Goal: Information Seeking & Learning: Find specific fact

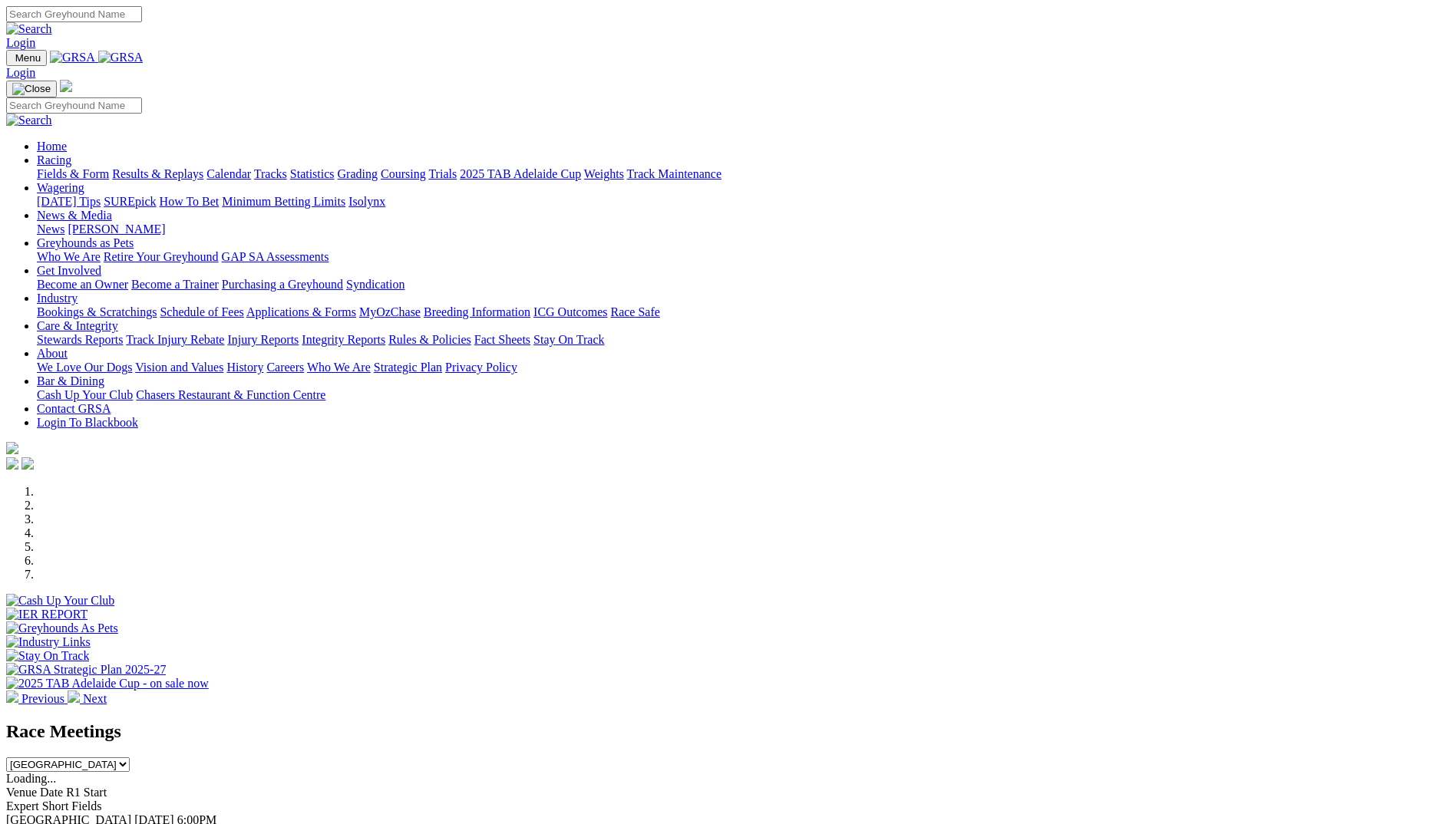
scroll to position [307, 0]
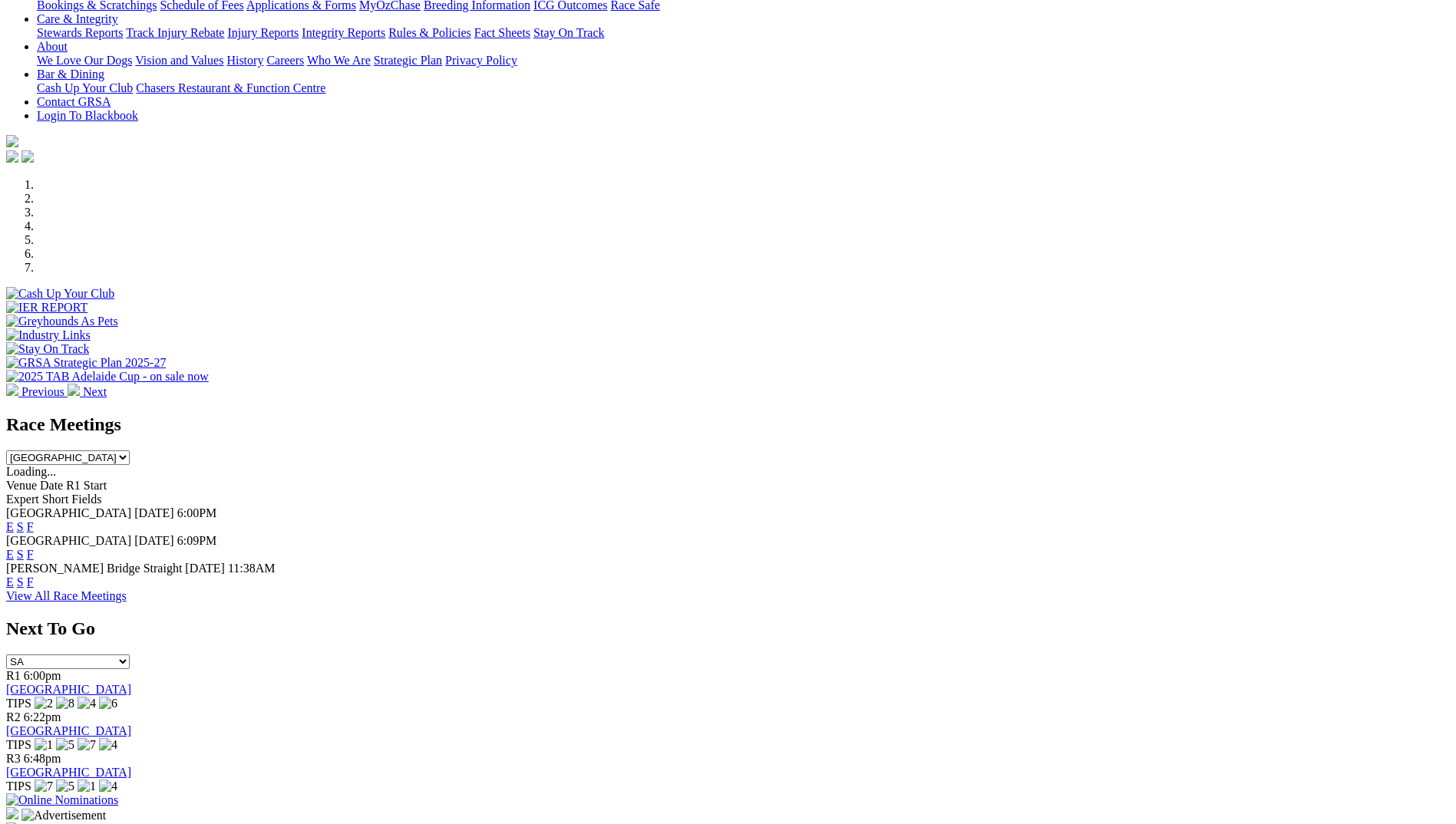
drag, startPoint x: 925, startPoint y: 486, endPoint x: 930, endPoint y: 501, distance: 15.8
click at [924, 562] on div "Murray Bridge Straight 12 Aug 25 11:38AM E S F" at bounding box center [728, 576] width 1444 height 28
click at [34, 576] on link "F" at bounding box center [30, 582] width 6 height 13
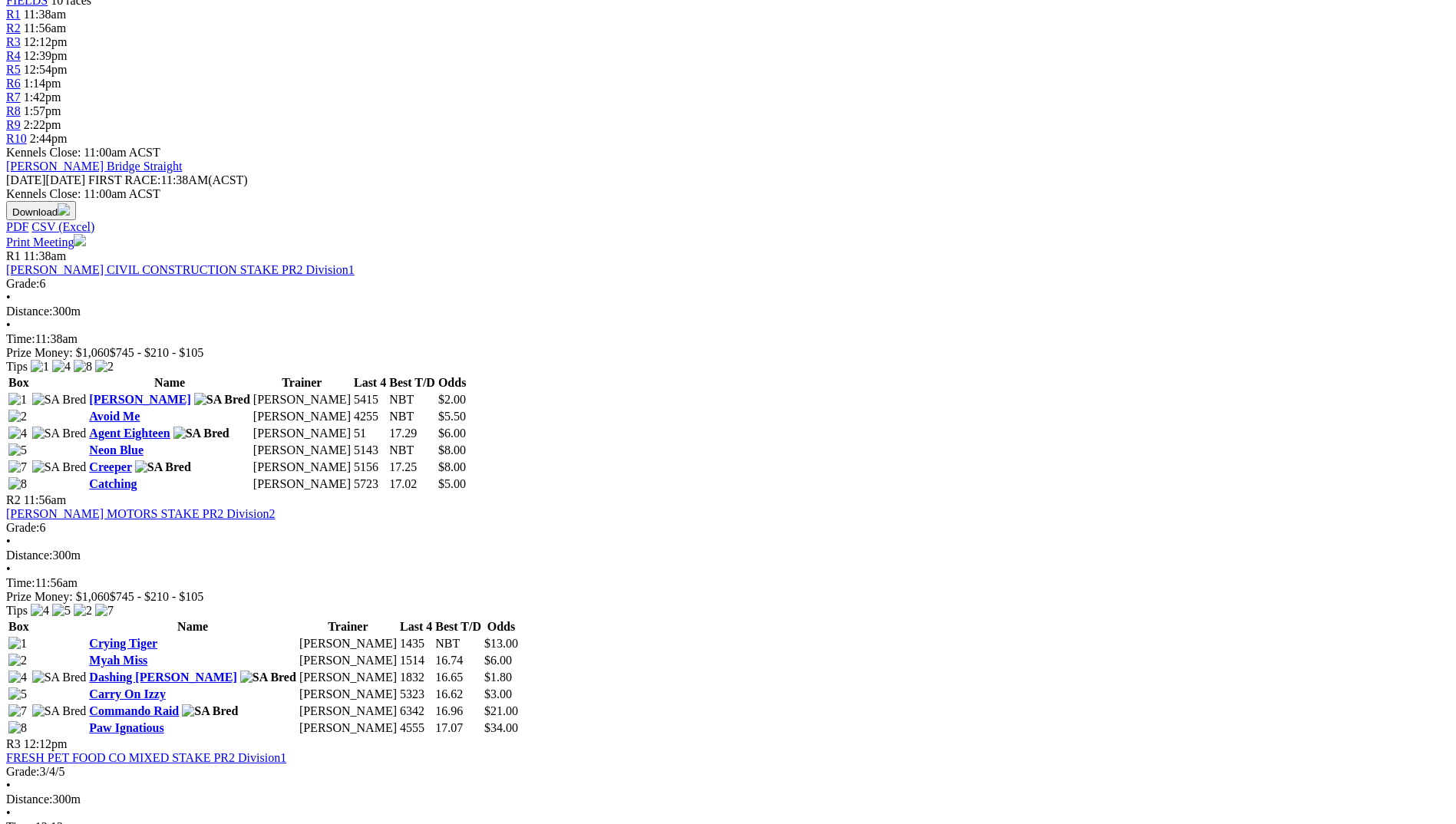
scroll to position [614, 0]
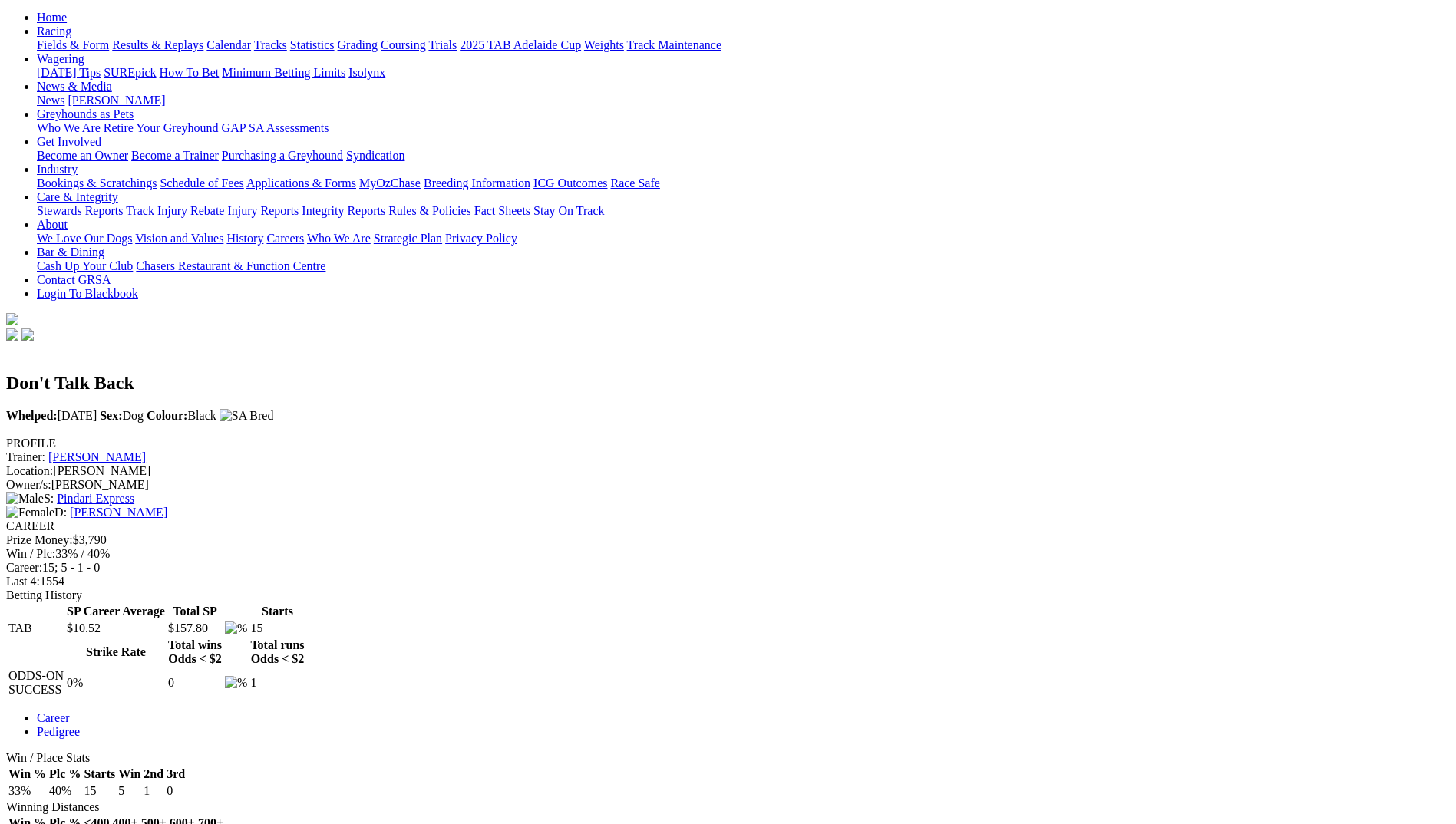
scroll to position [230, 0]
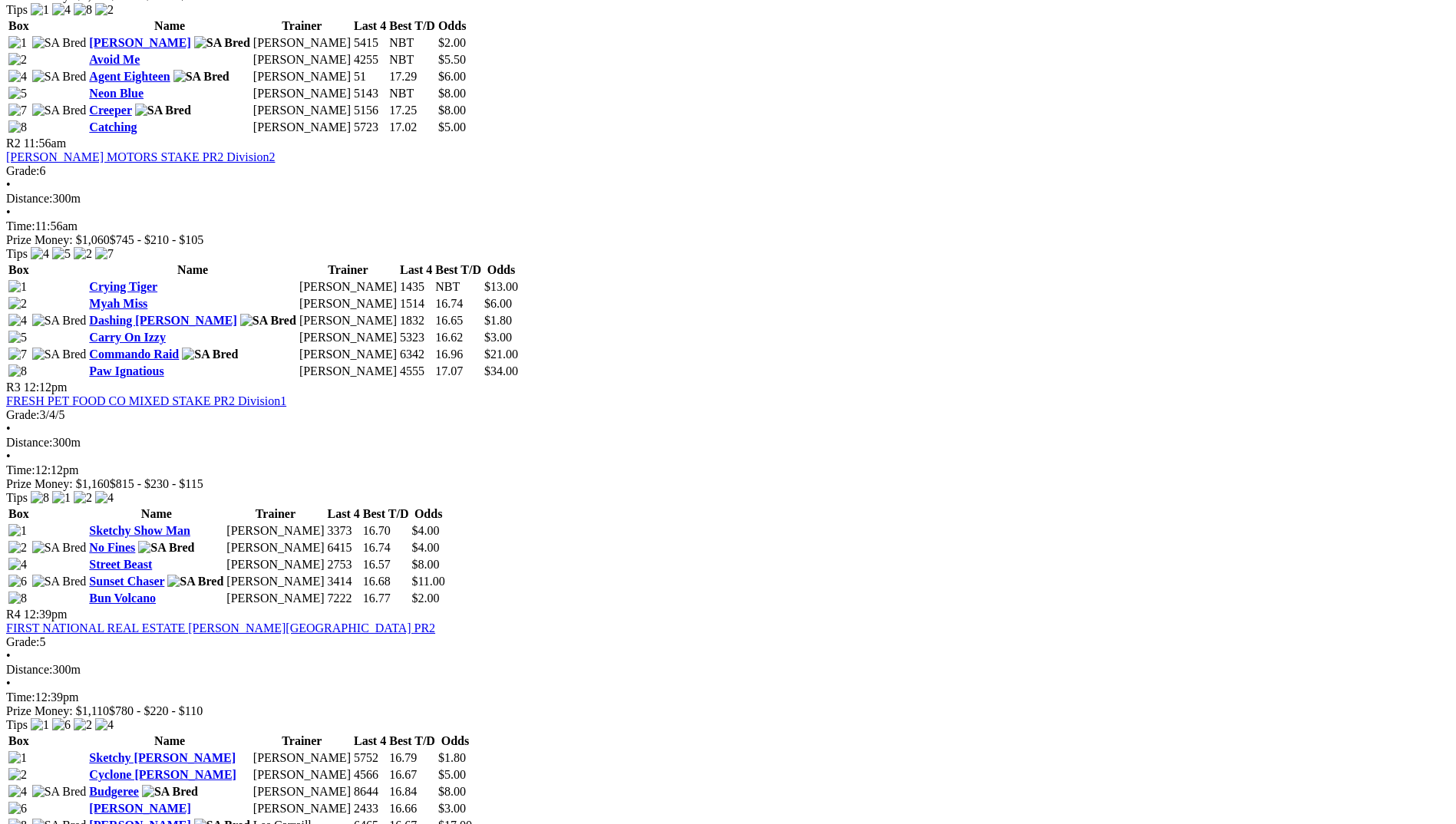
scroll to position [998, 0]
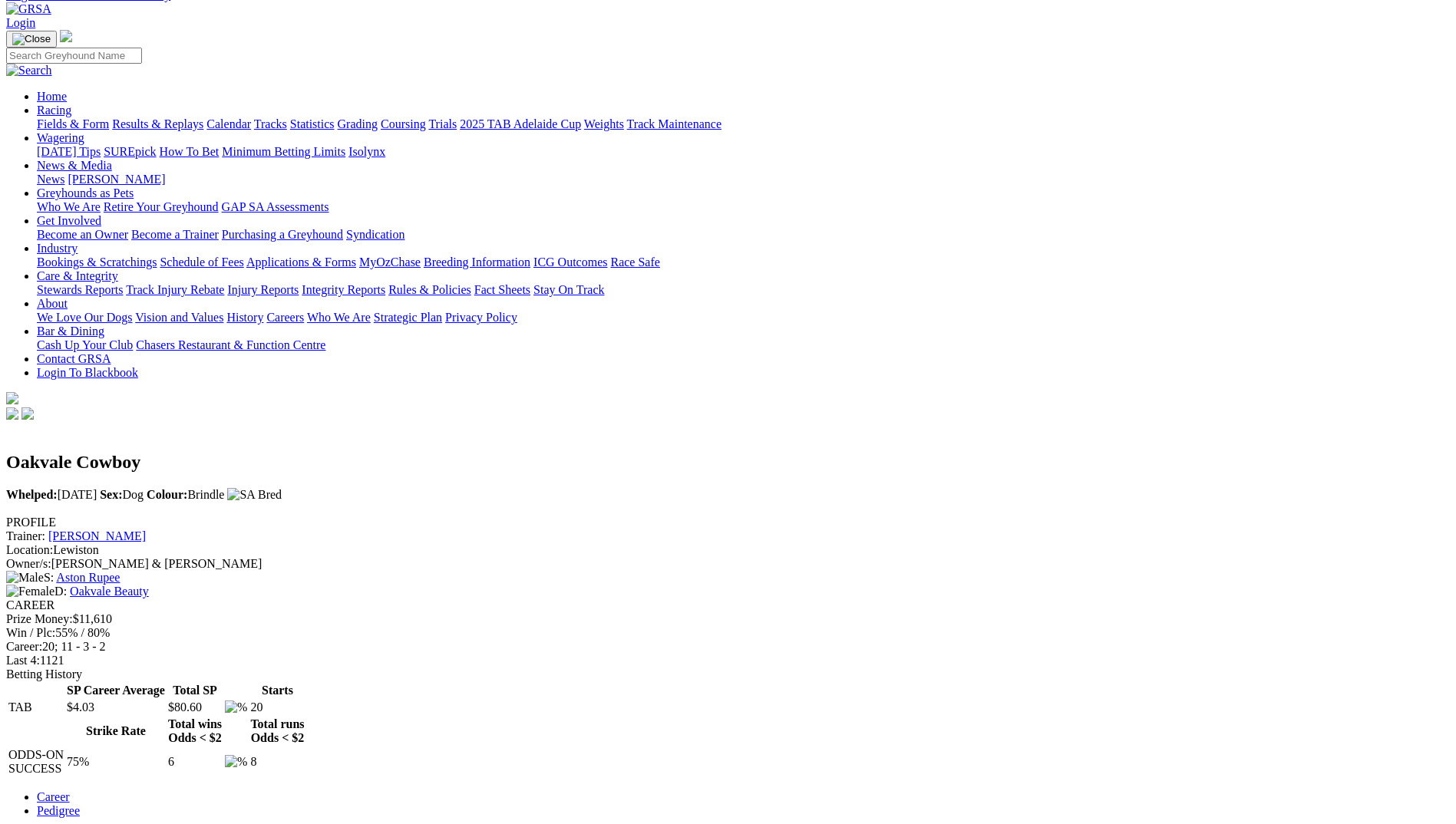
scroll to position [538, 0]
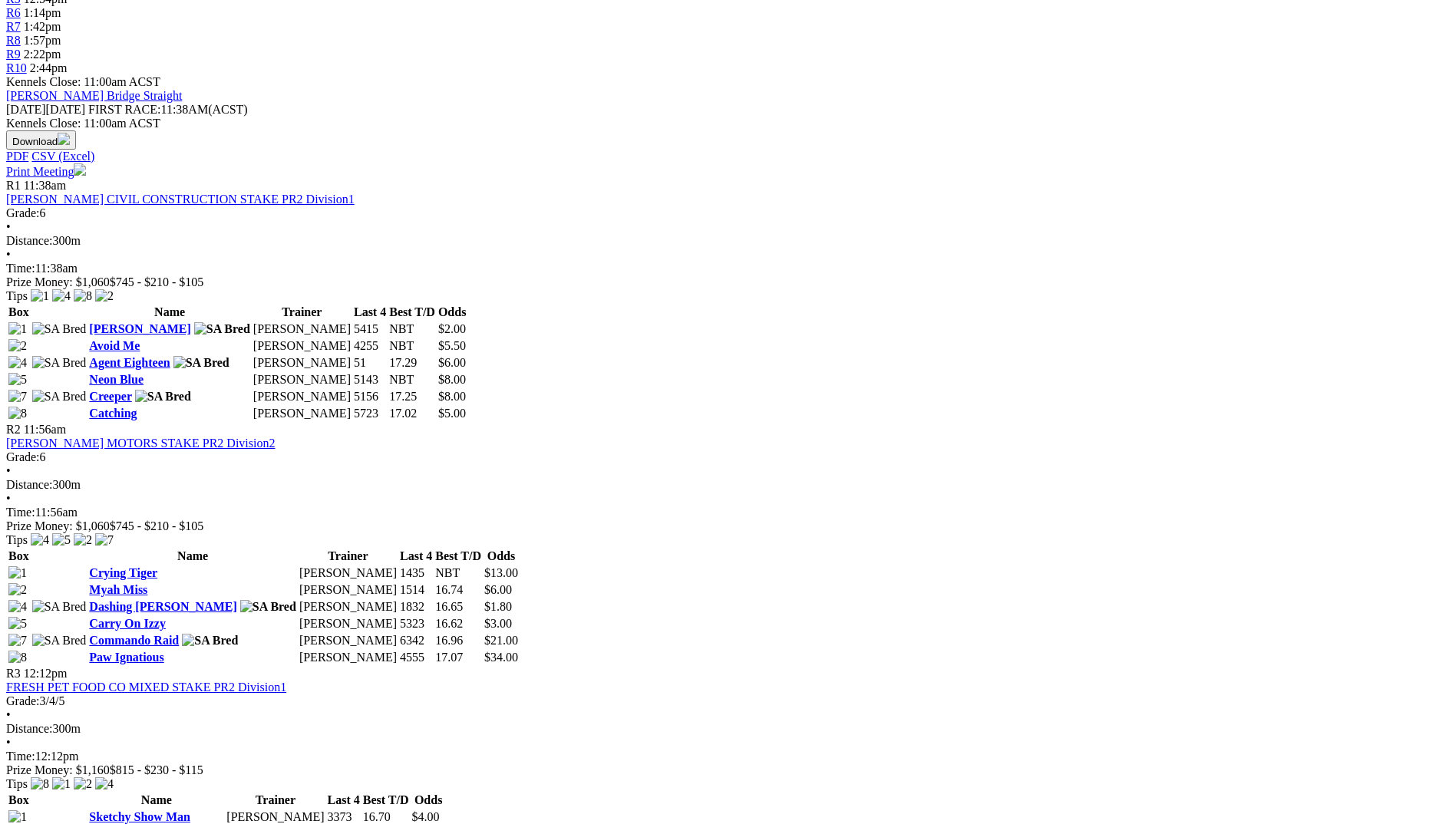
scroll to position [614, 0]
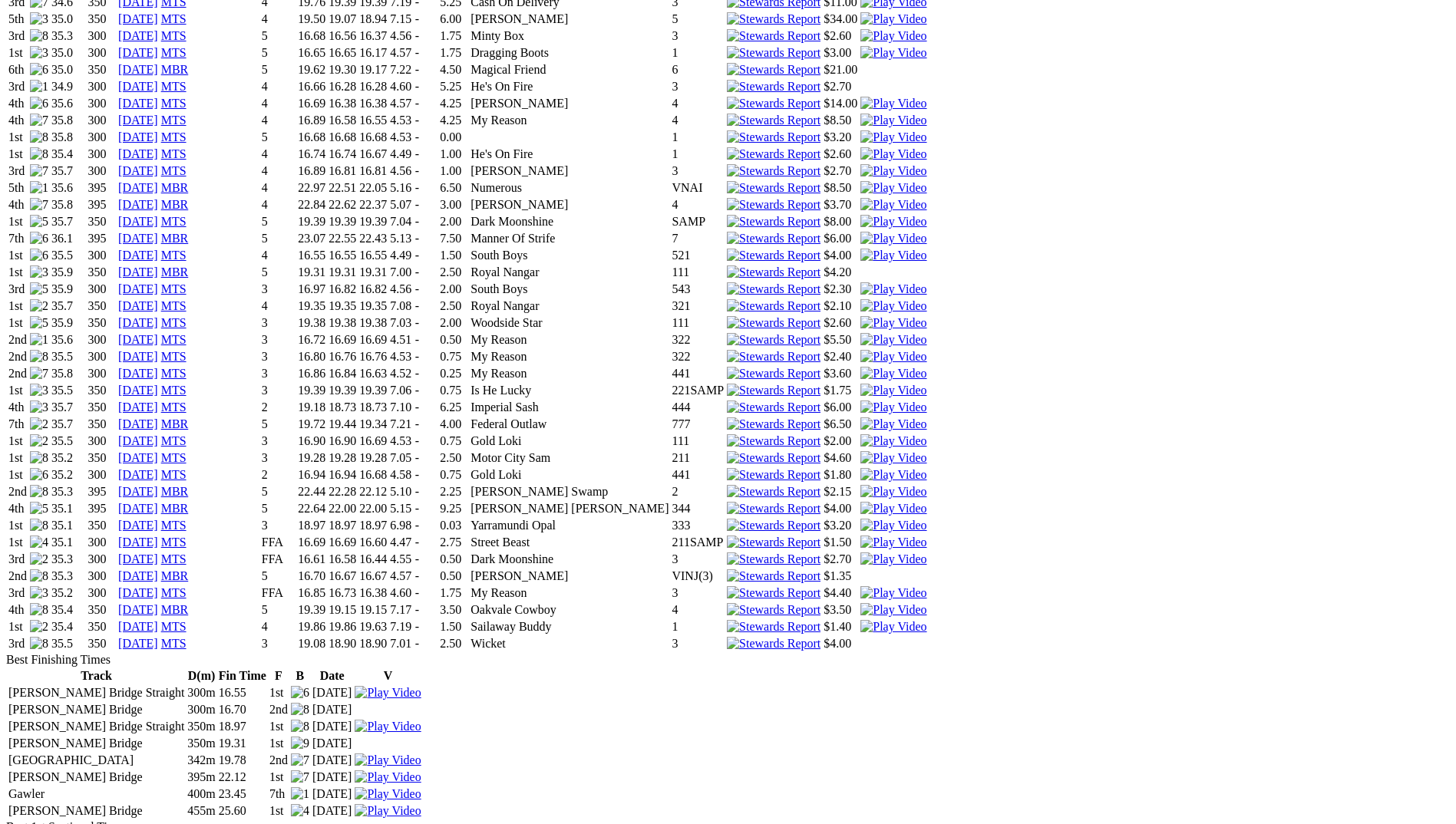
scroll to position [1689, 0]
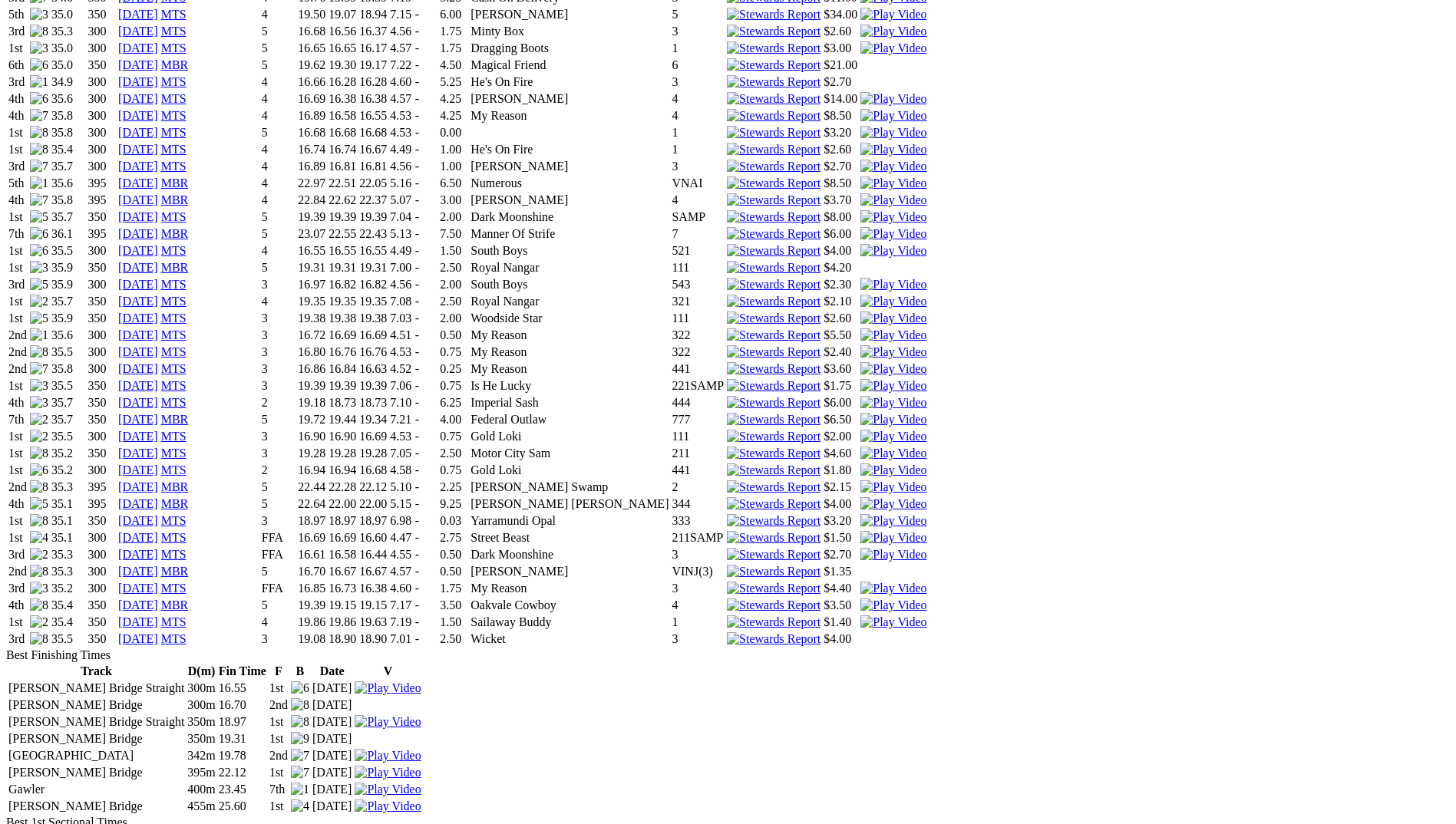
click at [158, 633] on link "[DATE]" at bounding box center [138, 639] width 40 height 13
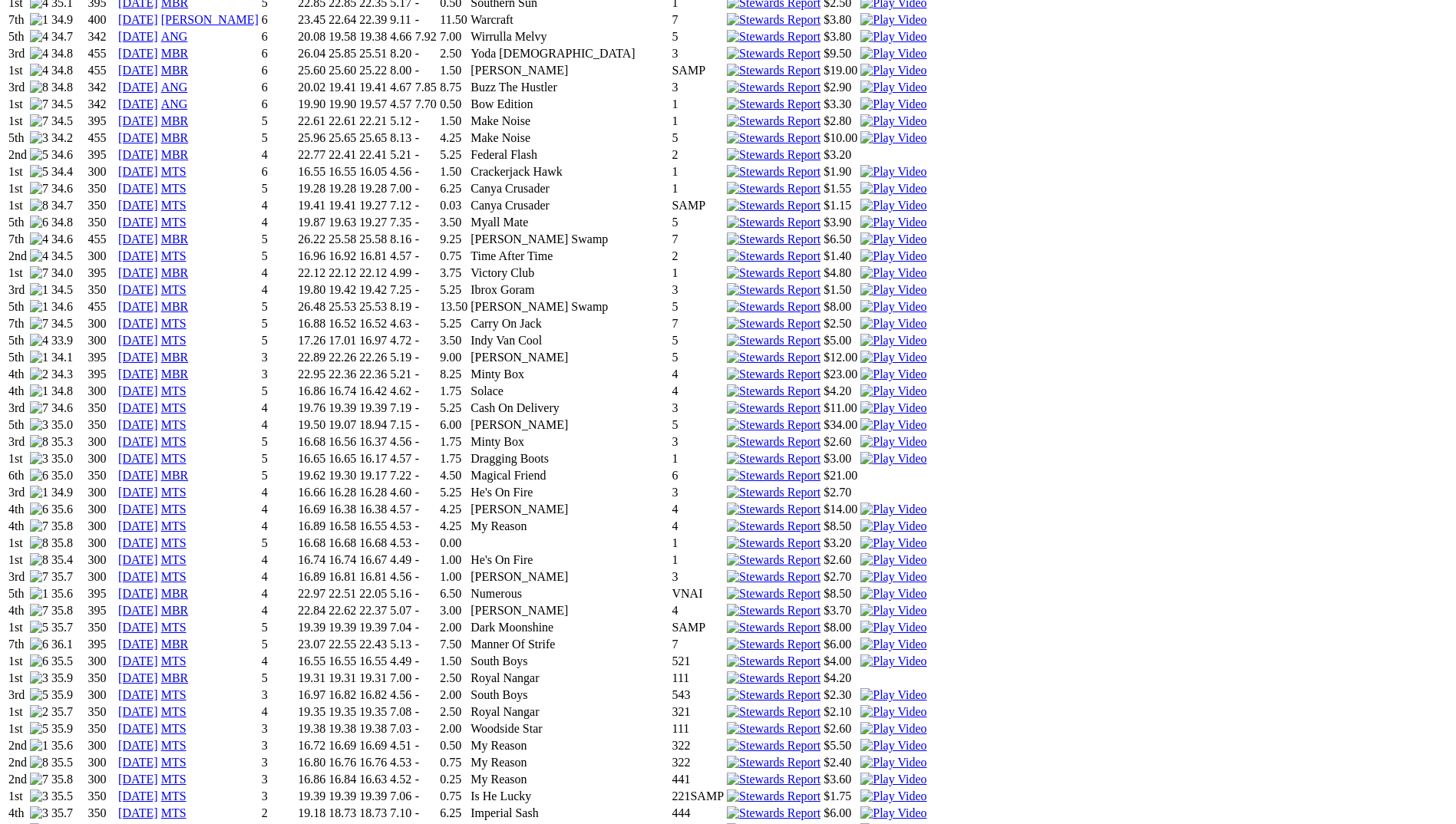
scroll to position [1689, 0]
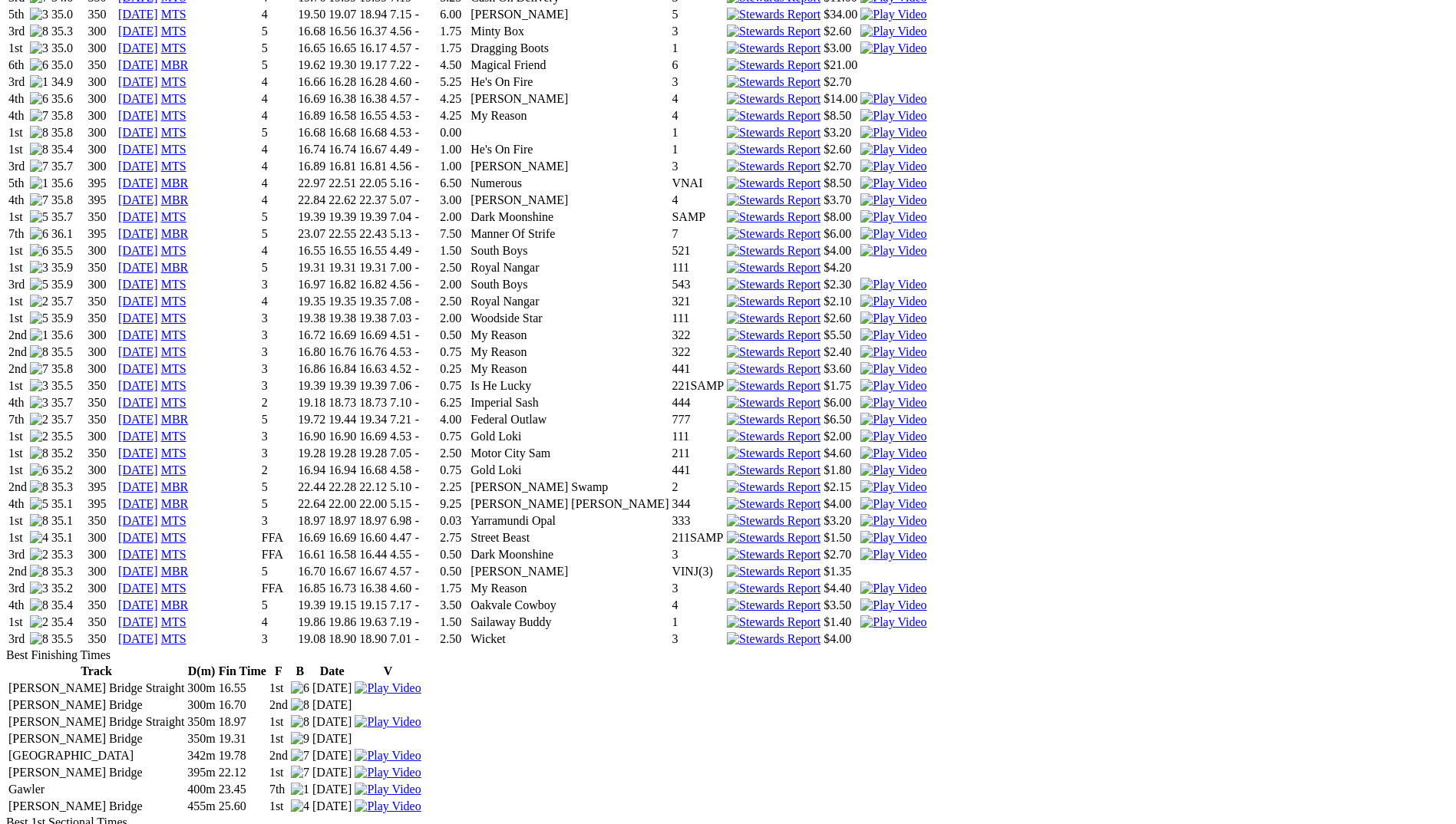
click at [187, 515] on link "MTS" at bounding box center [173, 521] width 25 height 13
click at [158, 515] on link "[DATE]" at bounding box center [138, 521] width 40 height 13
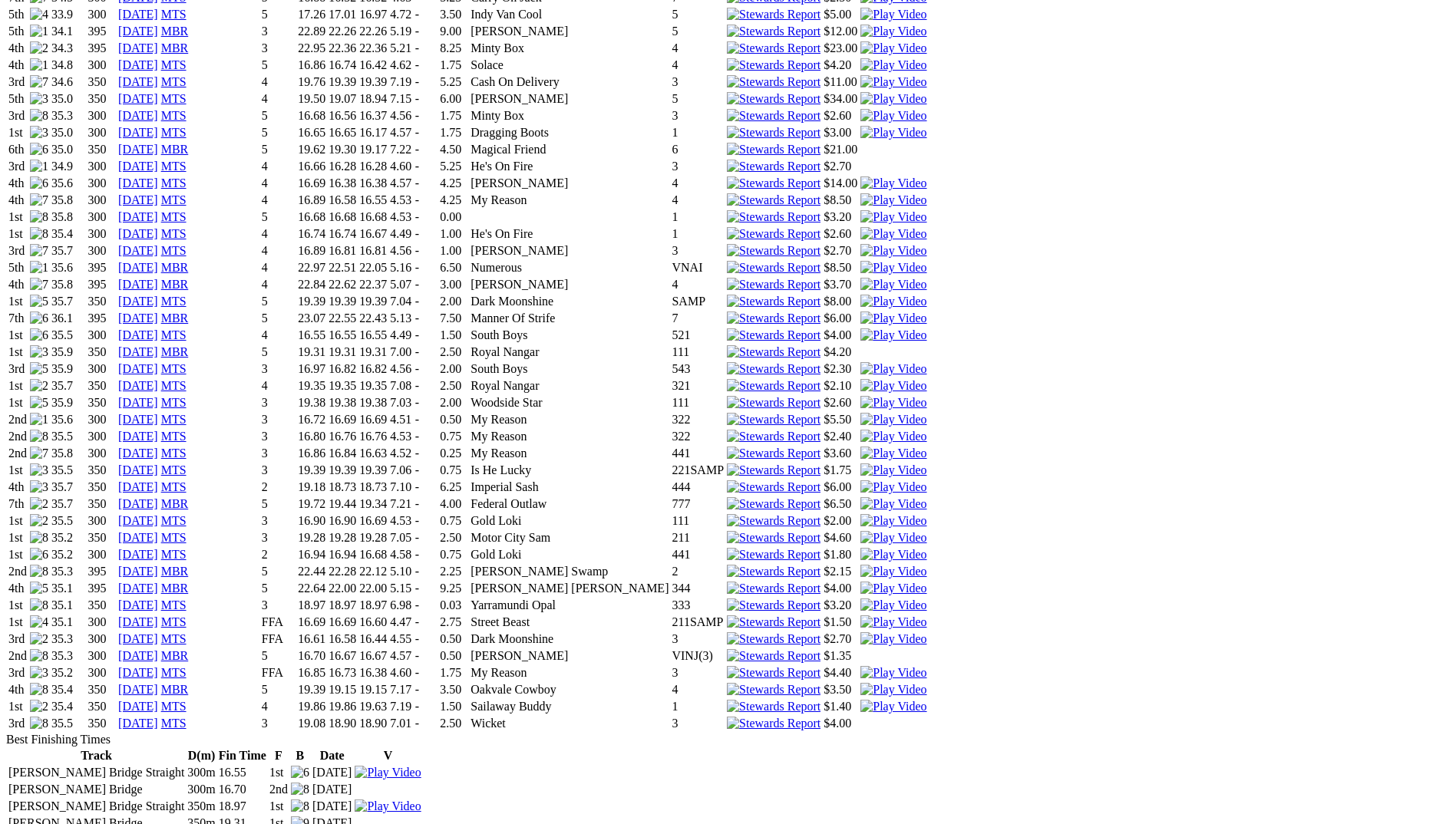
scroll to position [1612, 0]
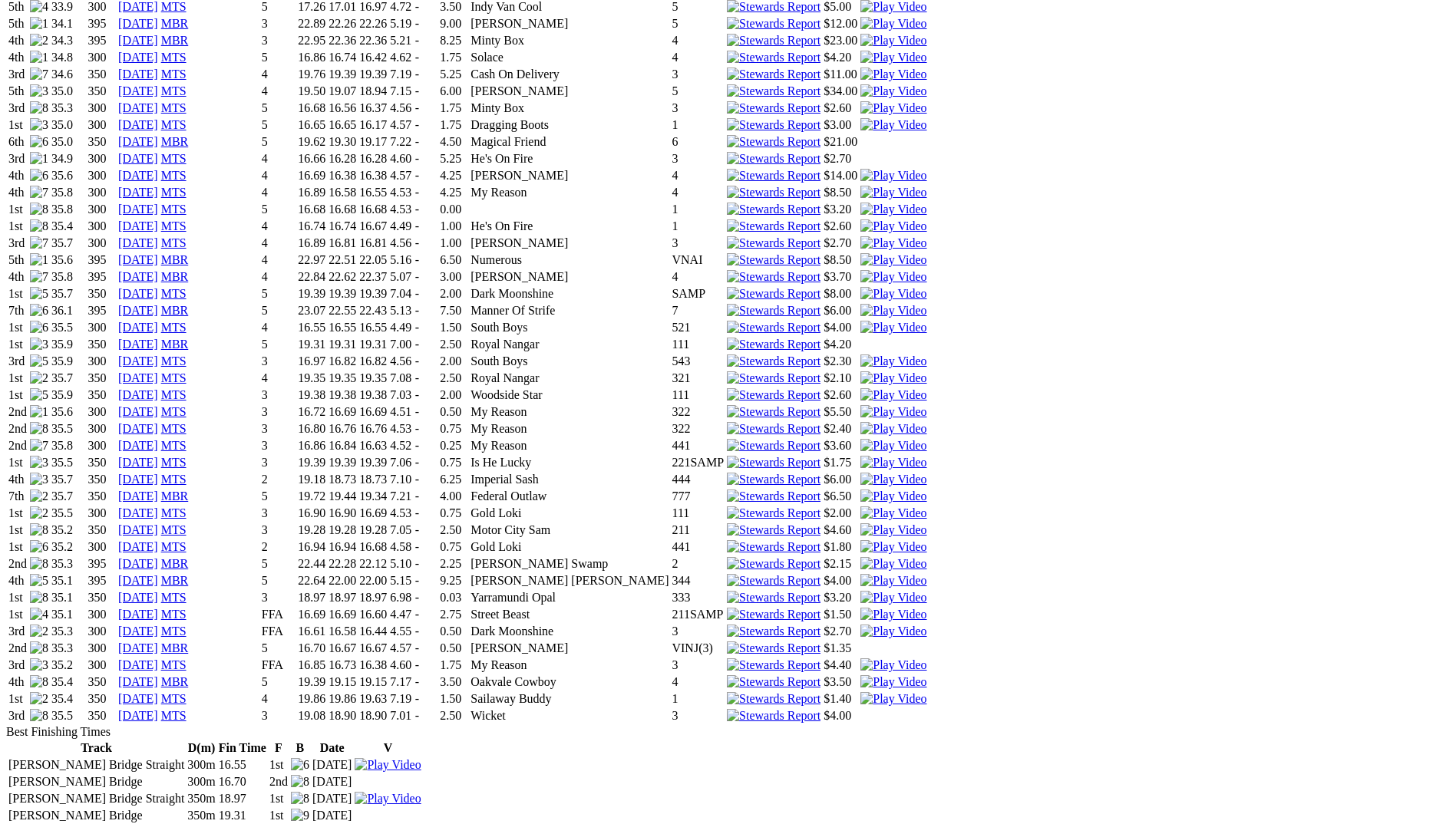
click at [158, 692] on link "29 Jul 25" at bounding box center [138, 698] width 40 height 13
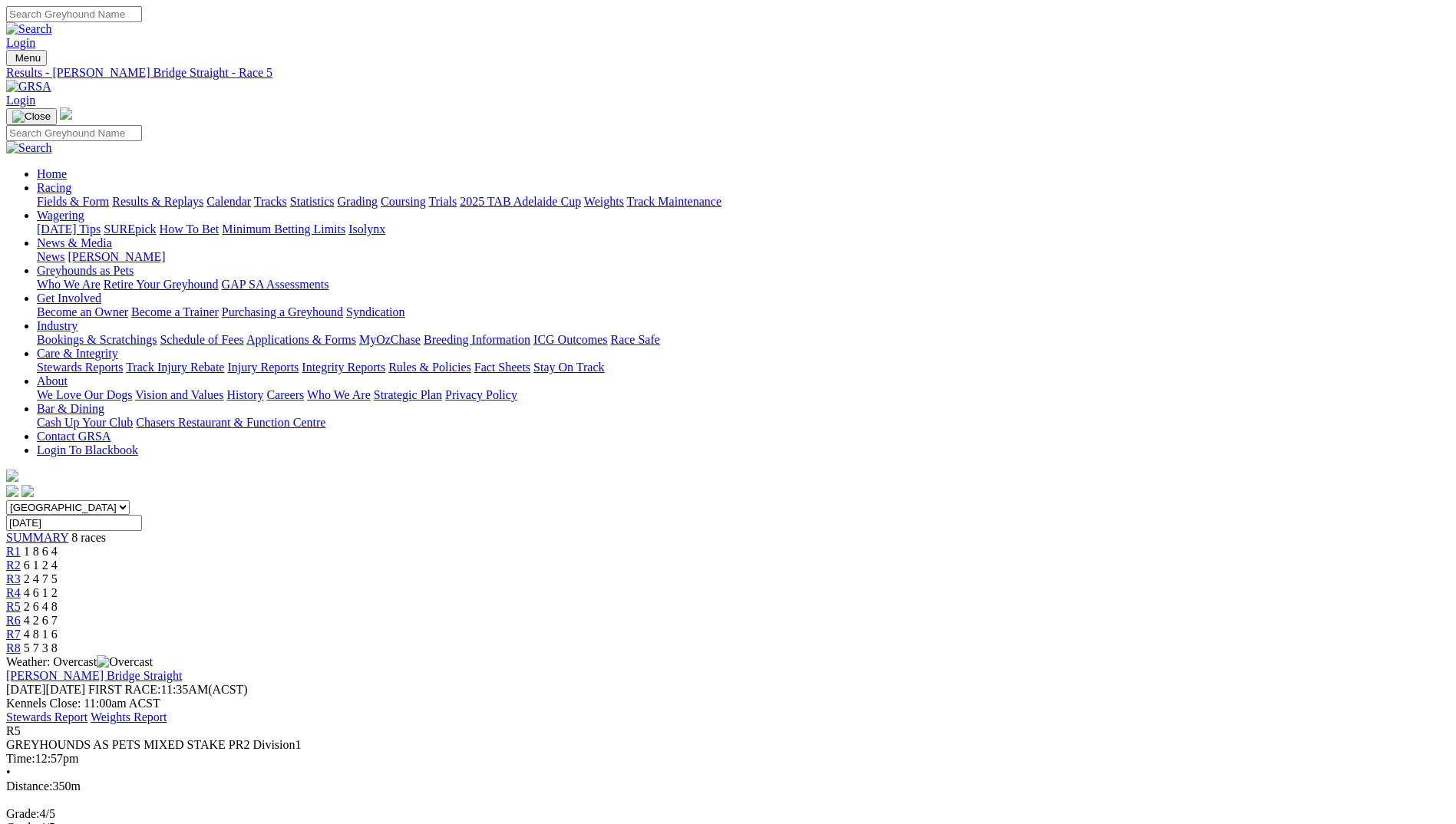
click at [52, 79] on img at bounding box center [29, 86] width 45 height 14
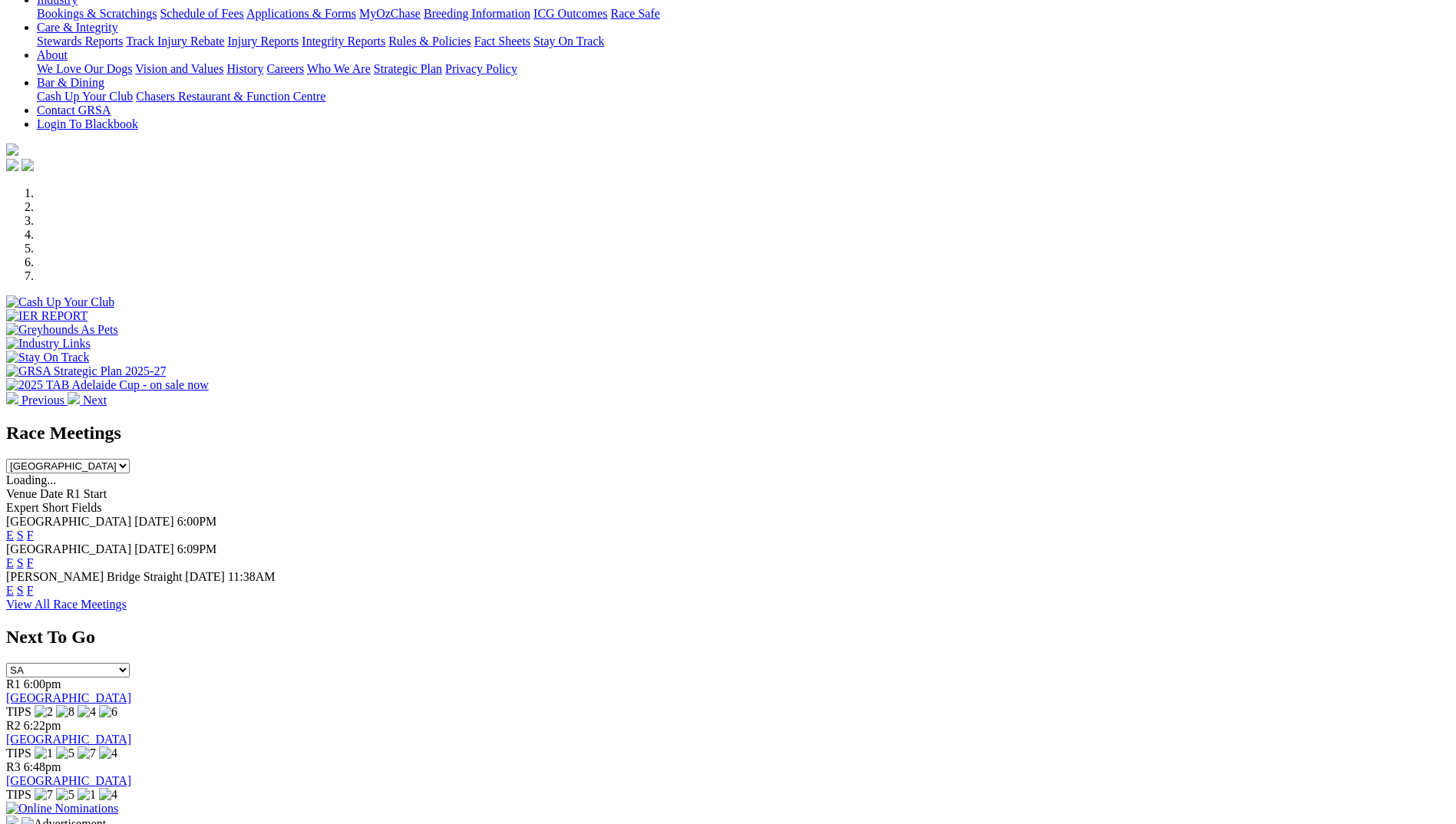
scroll to position [307, 0]
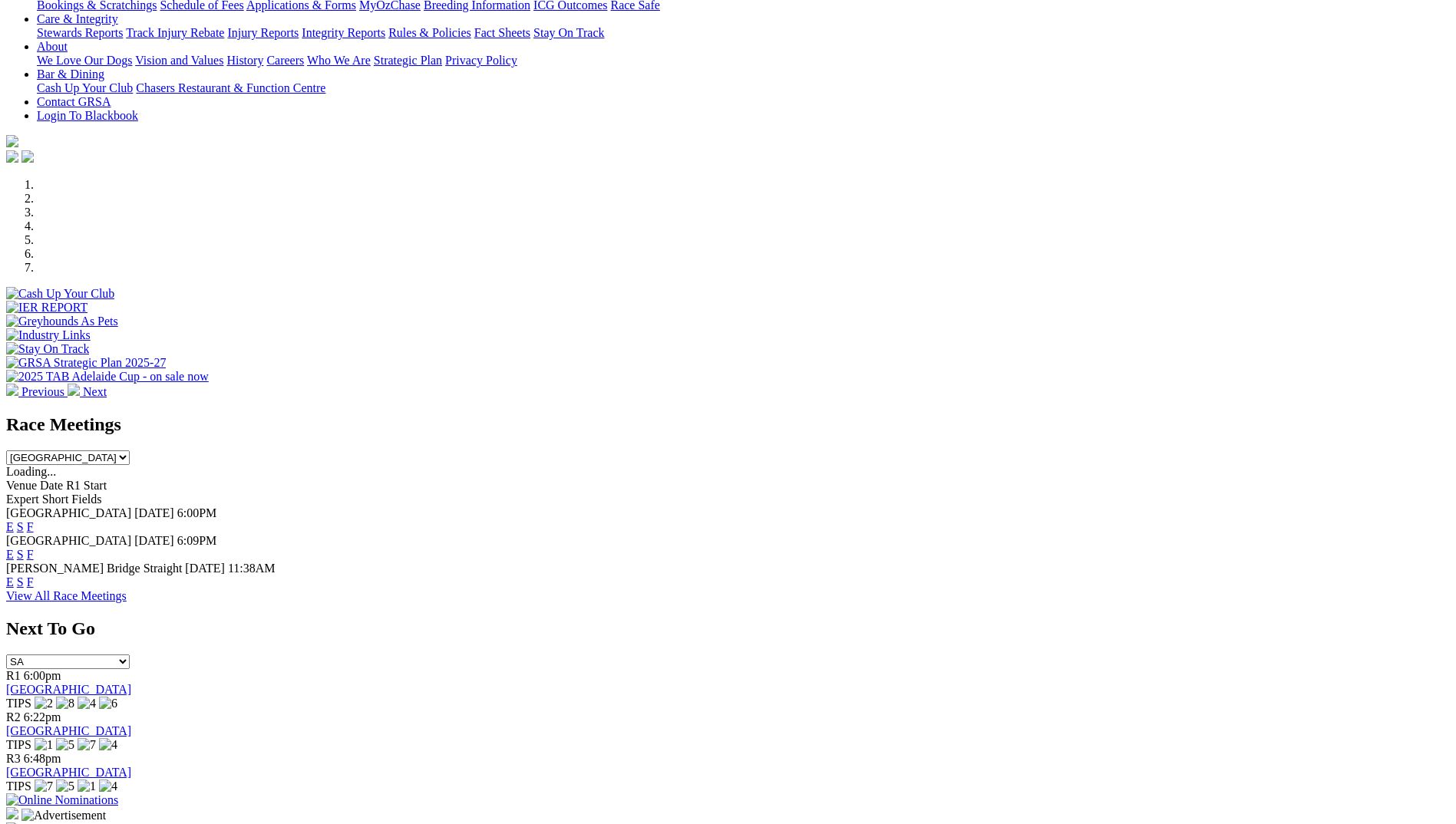
click at [34, 576] on link "F" at bounding box center [30, 582] width 6 height 13
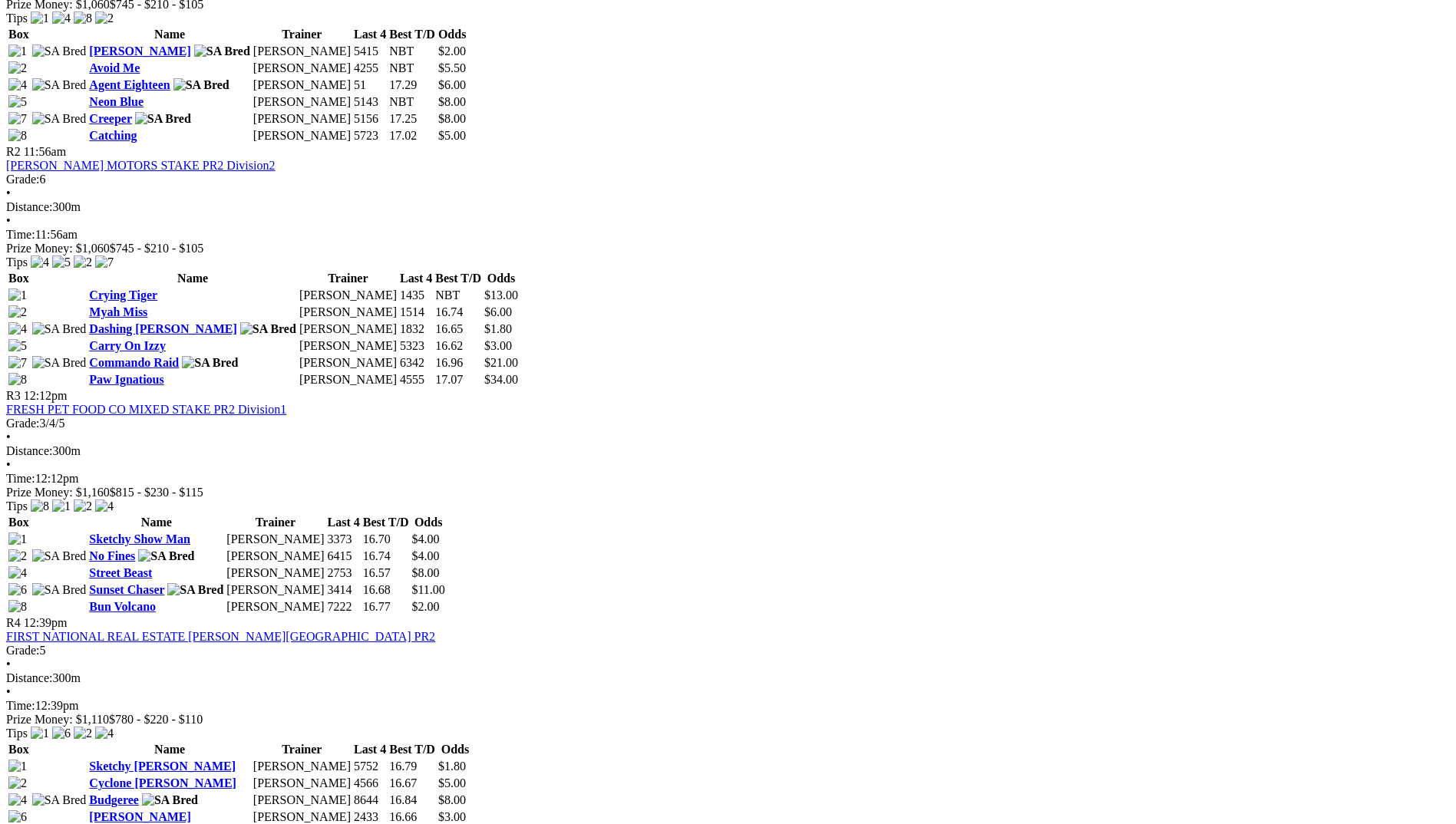
scroll to position [921, 0]
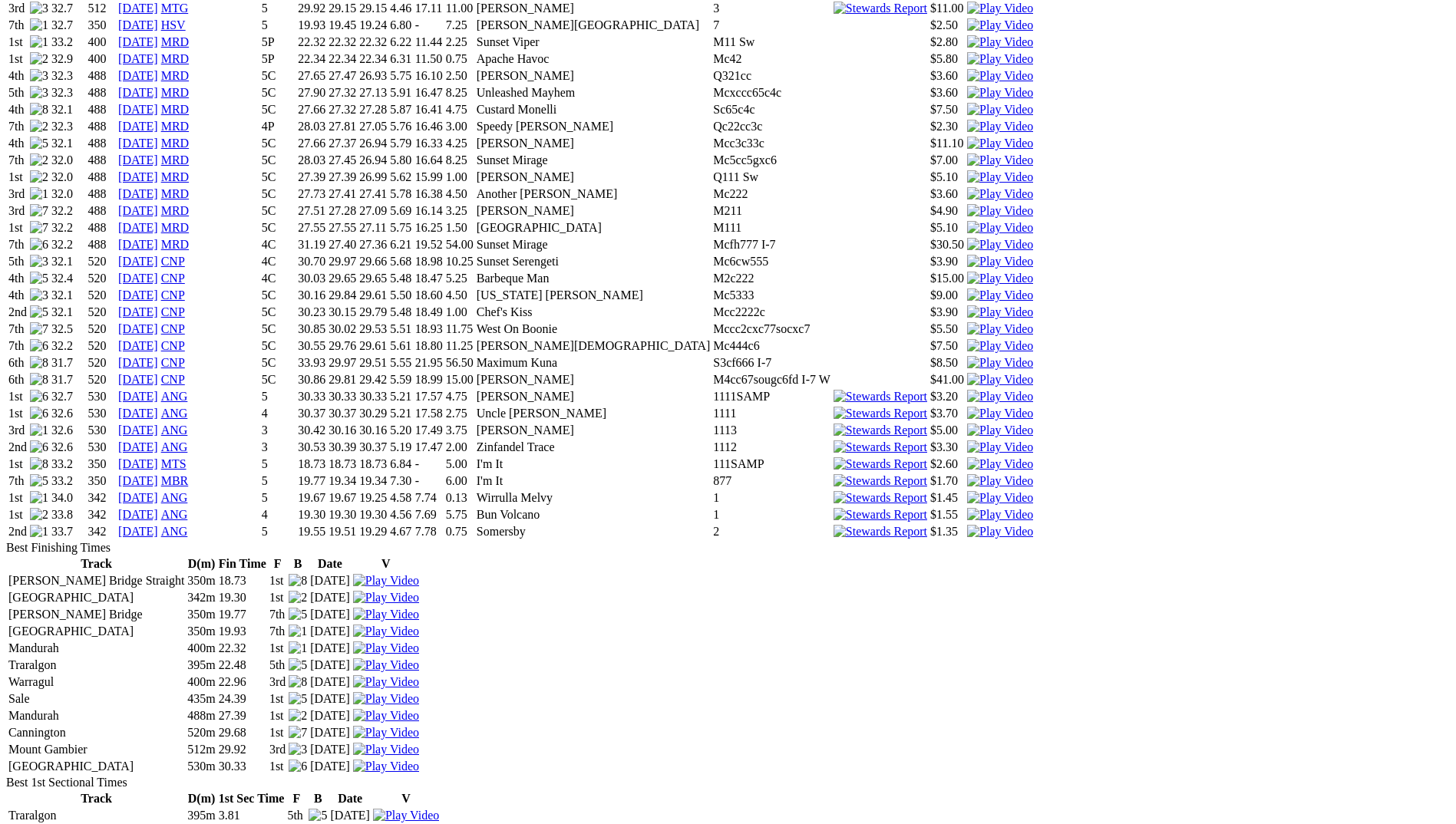
scroll to position [1381, 0]
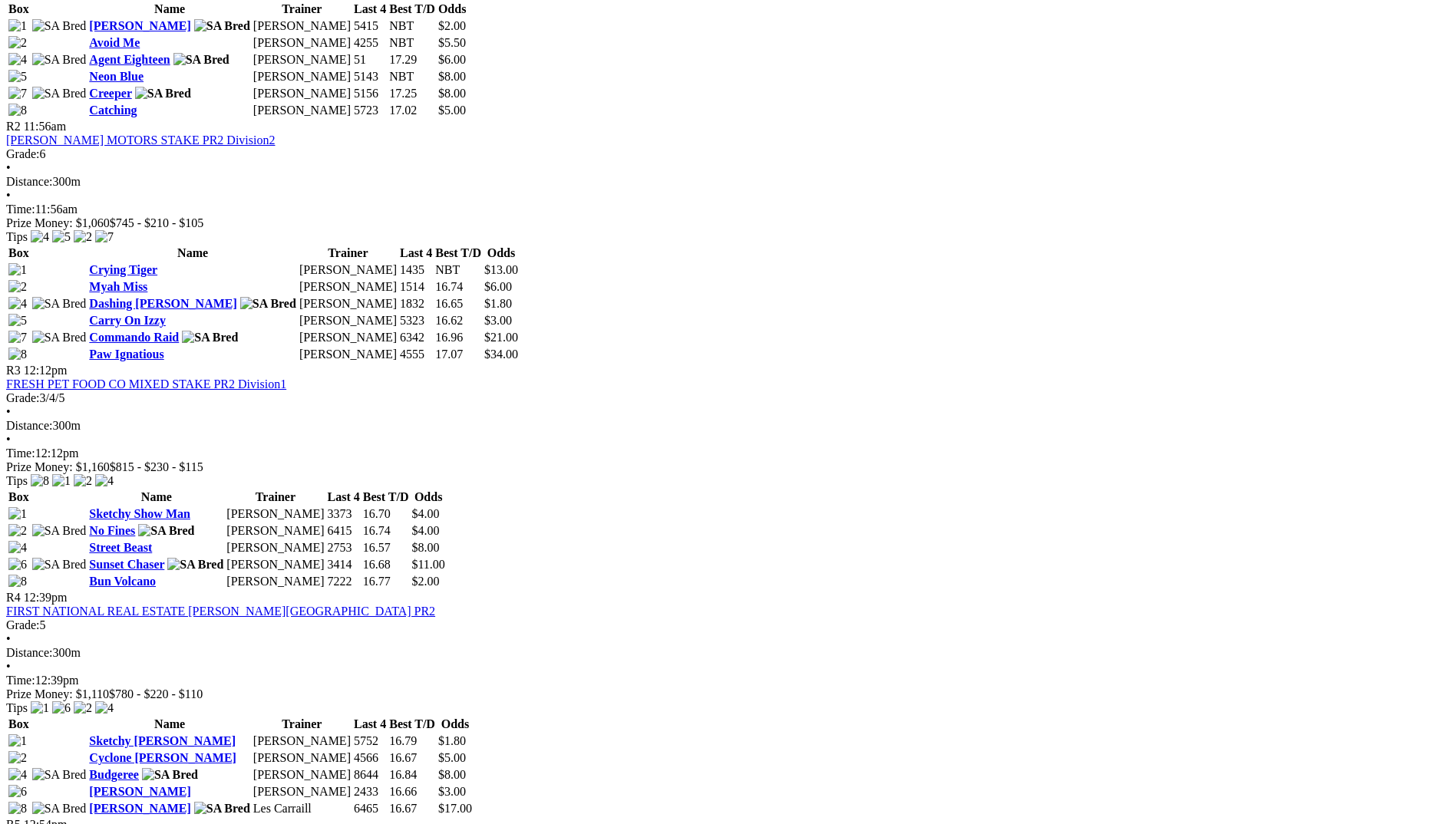
scroll to position [998, 0]
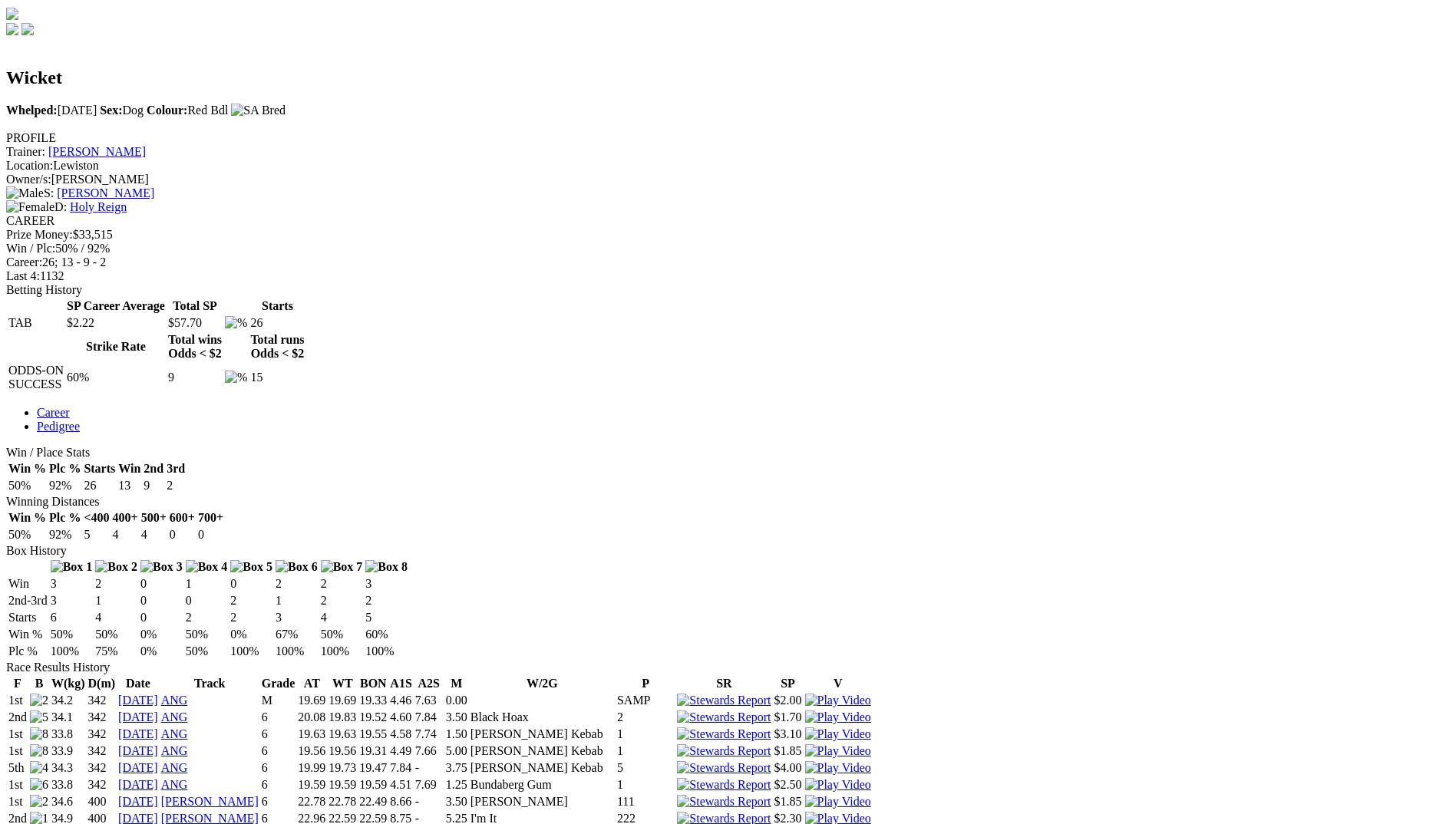
scroll to position [460, 0]
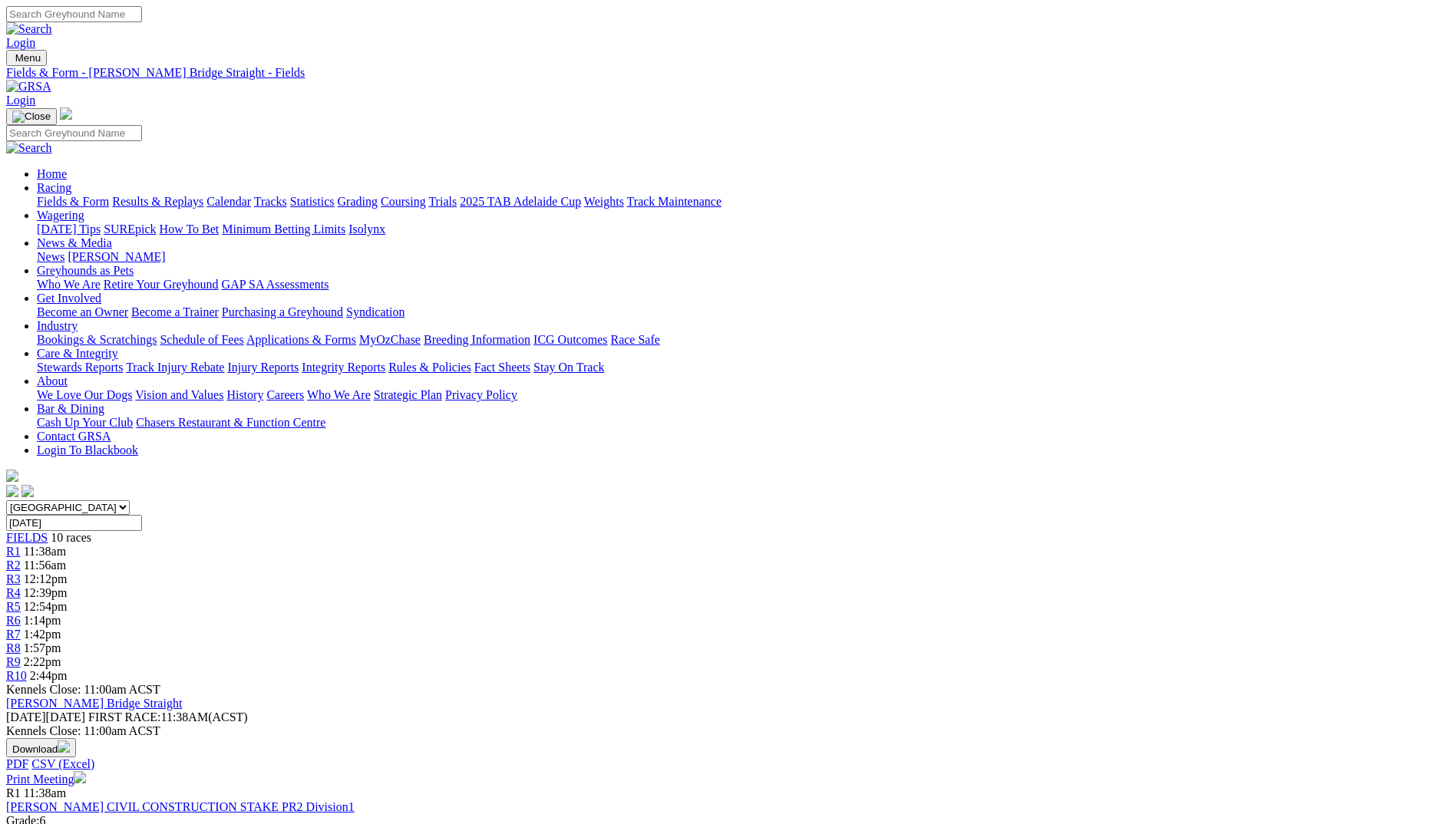
click at [142, 11] on input "Search" at bounding box center [74, 14] width 136 height 16
type input "cash on delivery"
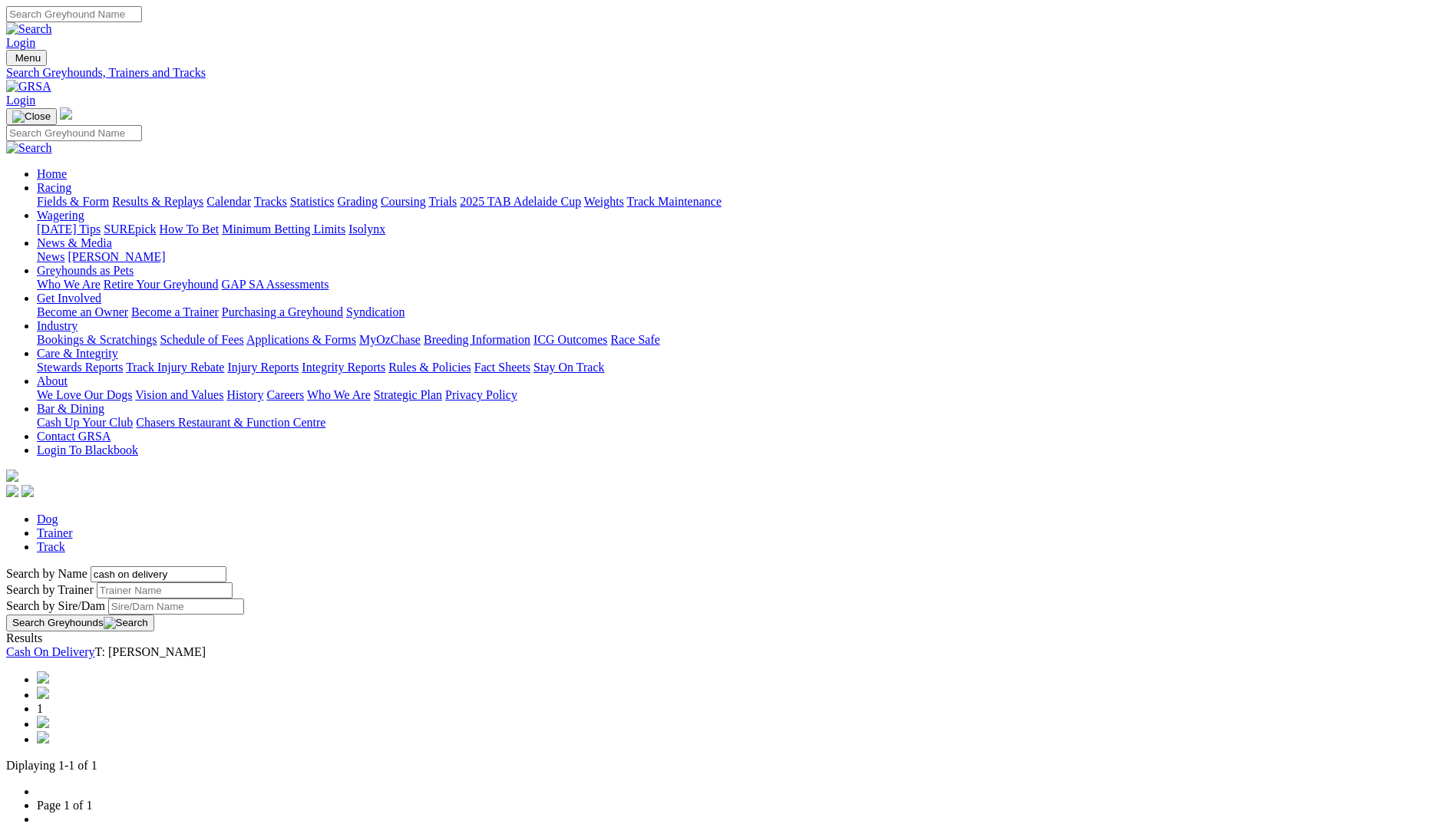
click at [95, 646] on link "Cash On Delivery" at bounding box center [51, 652] width 89 height 13
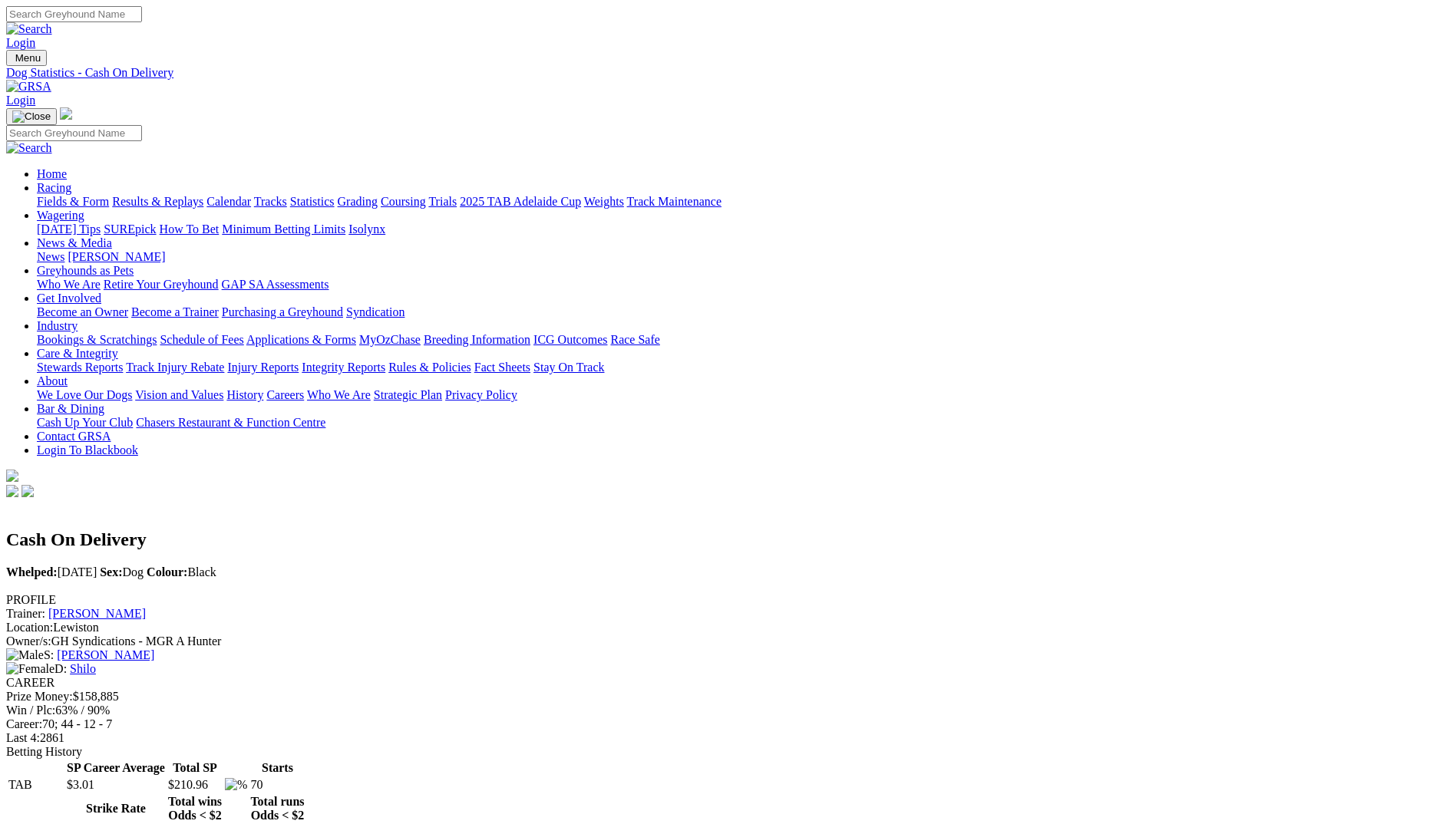
click at [52, 79] on img at bounding box center [29, 86] width 45 height 14
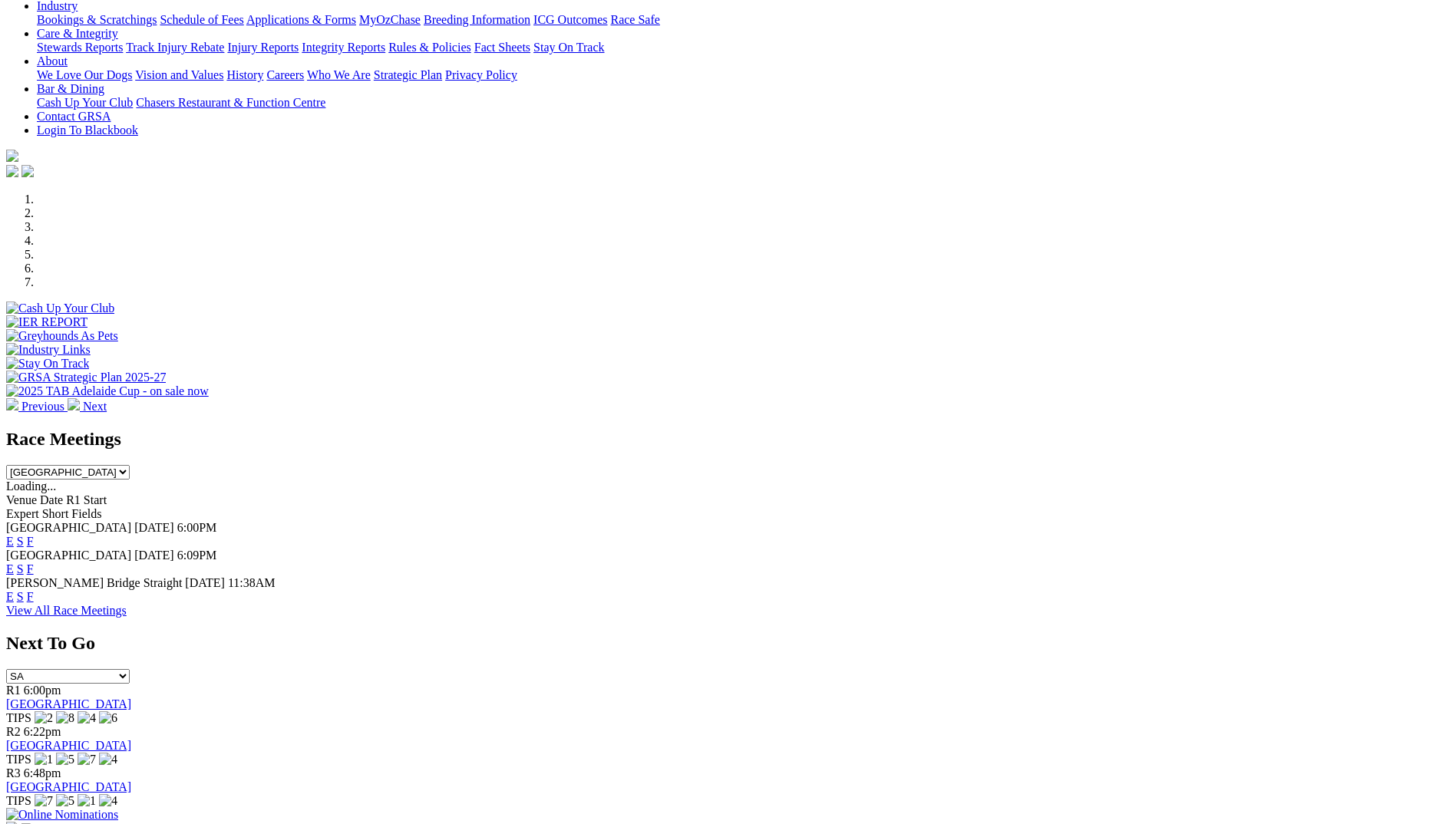
scroll to position [307, 0]
